Goal: Use online tool/utility: Use online tool/utility

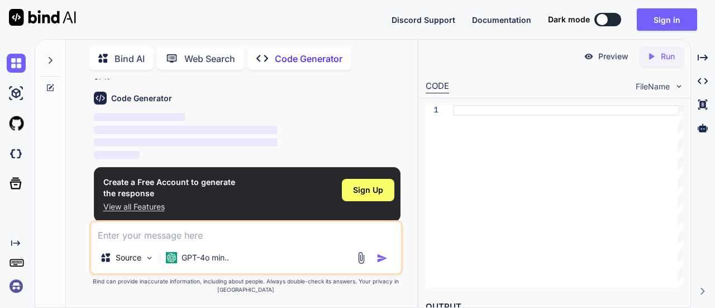
scroll to position [52, 0]
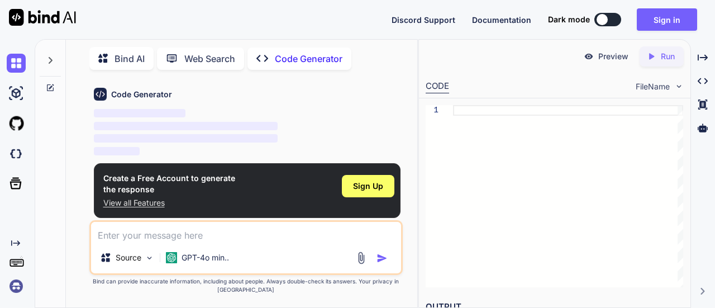
type textarea "x"
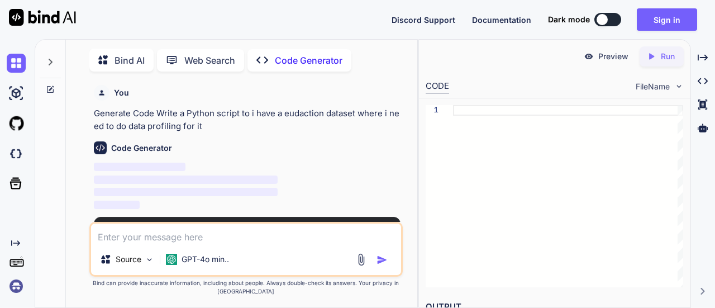
scroll to position [4, 0]
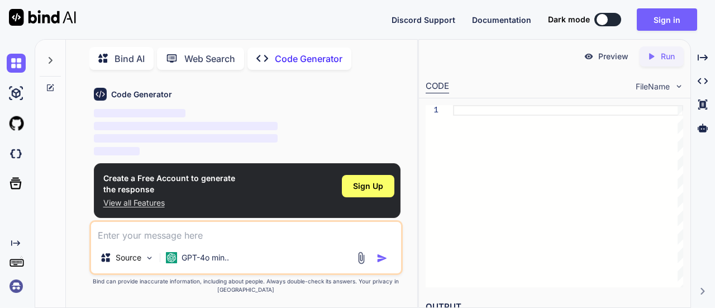
type textarea "x"
